Goal: Task Accomplishment & Management: Complete application form

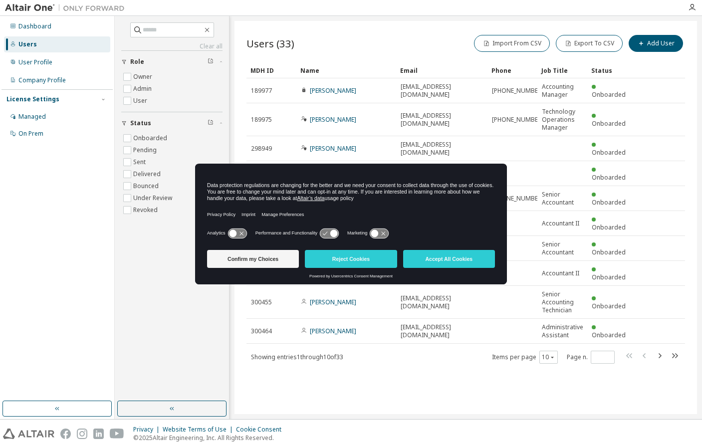
click at [466, 262] on button "Accept All Cookies" at bounding box center [449, 259] width 92 height 18
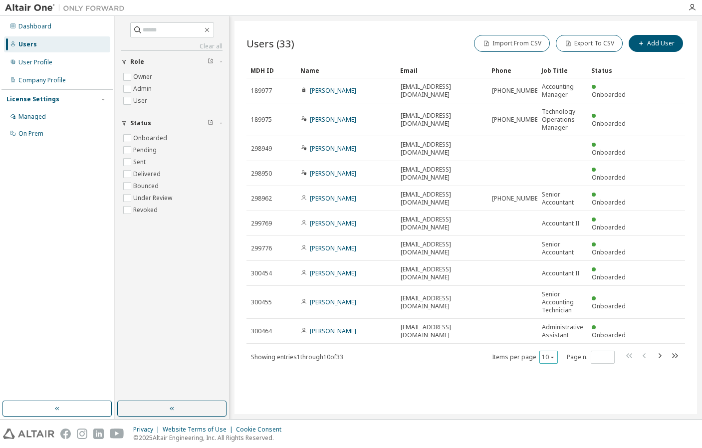
click at [552, 354] on icon "button" at bounding box center [552, 357] width 6 height 6
click at [555, 387] on div "100" at bounding box center [579, 387] width 80 height 12
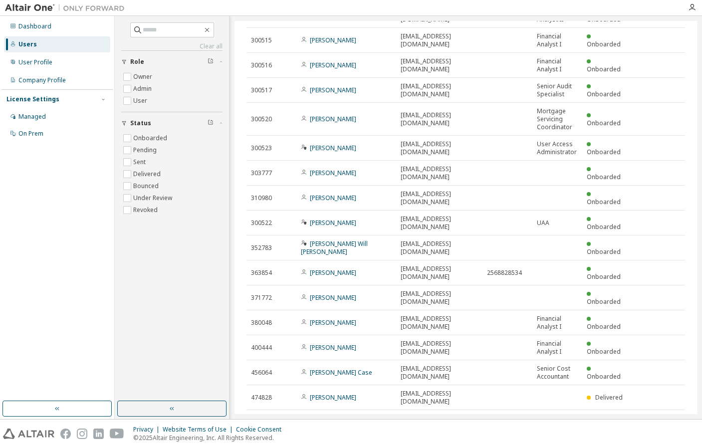
scroll to position [453, 0]
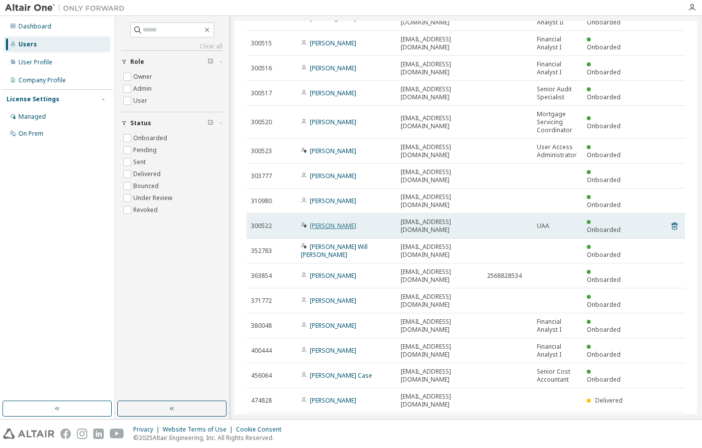
click at [335, 221] on link "Brian Williams" at bounding box center [333, 225] width 46 height 8
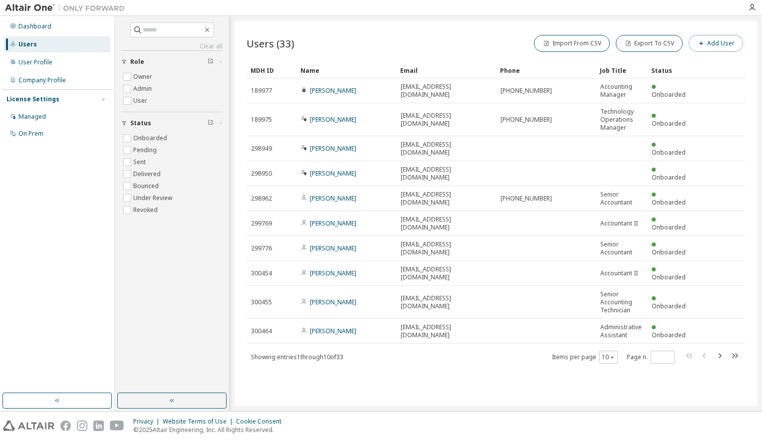
click at [701, 42] on button "Add User" at bounding box center [715, 43] width 54 height 17
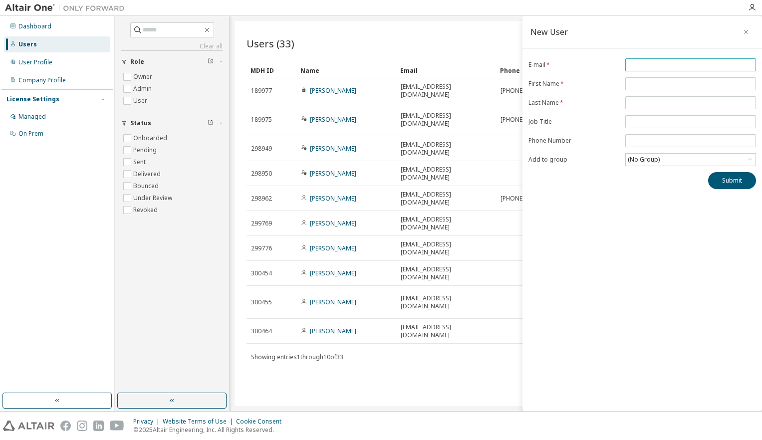
click at [650, 66] on input "email" at bounding box center [690, 65] width 126 height 8
type input "**********"
click at [646, 84] on input "text" at bounding box center [690, 84] width 126 height 8
type input "********"
click at [643, 103] on input "text" at bounding box center [690, 103] width 126 height 8
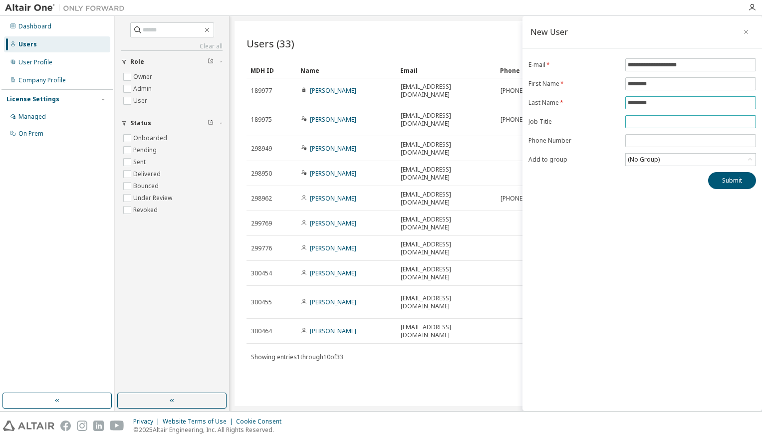
type input "********"
click at [637, 124] on input "text" at bounding box center [690, 122] width 126 height 8
type input "**********"
click at [701, 160] on icon at bounding box center [750, 160] width 10 height 10
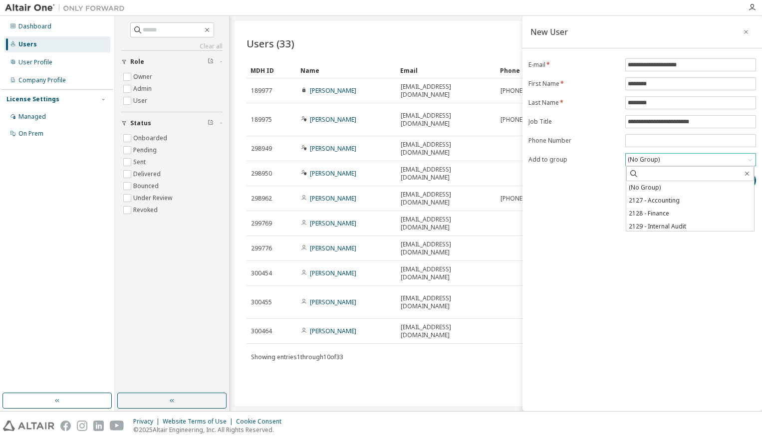
click at [701, 160] on icon at bounding box center [750, 160] width 4 height 2
click at [701, 181] on button "Submit" at bounding box center [732, 180] width 48 height 17
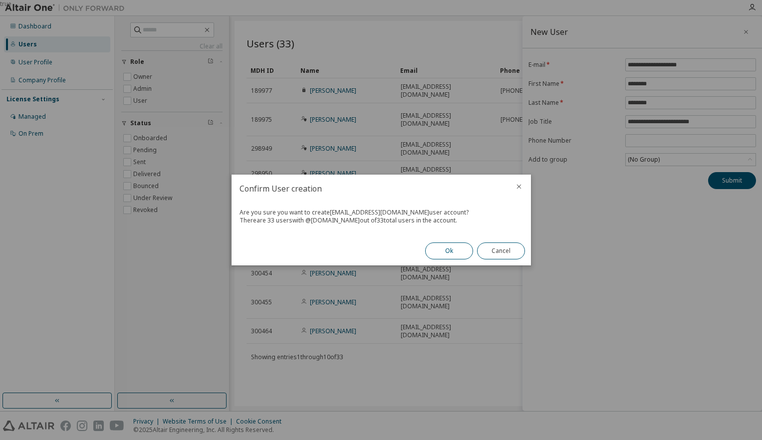
click at [450, 250] on button "Ok" at bounding box center [449, 250] width 48 height 17
click at [499, 248] on button "Close" at bounding box center [501, 250] width 48 height 17
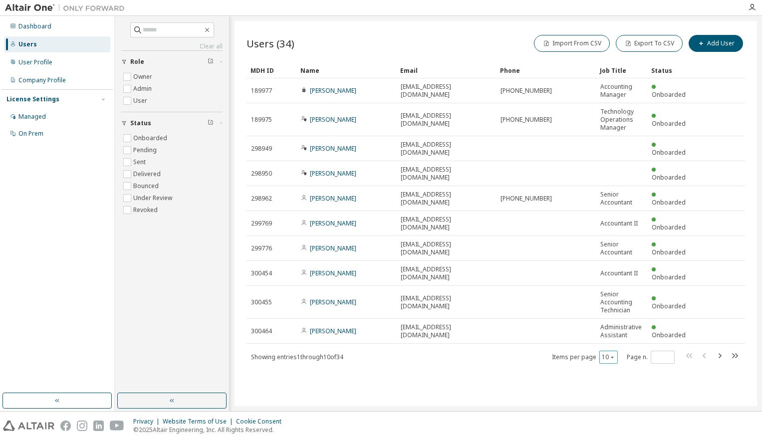
click at [612, 354] on icon "button" at bounding box center [612, 357] width 6 height 6
click at [612, 386] on div "100" at bounding box center [639, 387] width 80 height 12
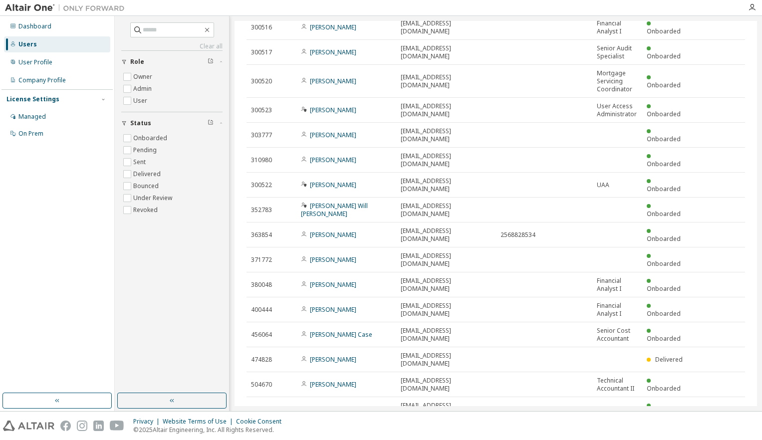
scroll to position [511, 0]
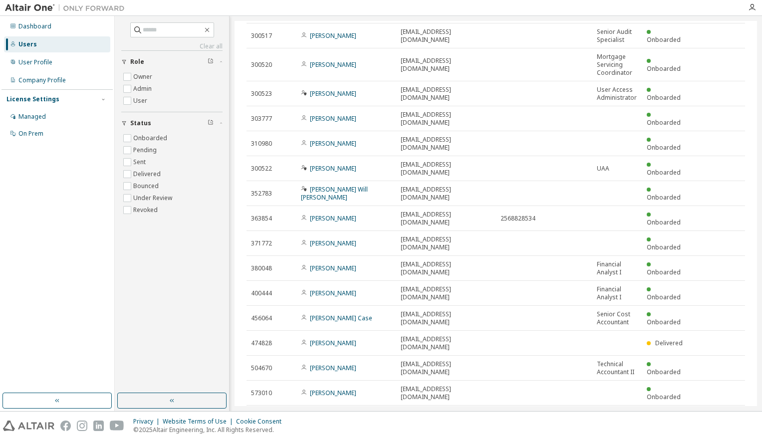
click at [341, 438] on link "Michelae Perrodin" at bounding box center [333, 442] width 46 height 8
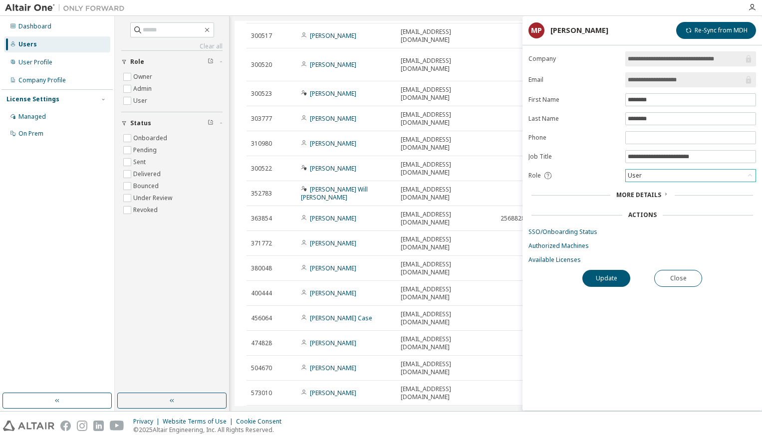
click at [701, 176] on icon at bounding box center [750, 176] width 10 height 10
click at [645, 189] on li "Admin" at bounding box center [690, 188] width 128 height 13
click at [606, 277] on button "Update" at bounding box center [606, 278] width 48 height 17
